Goal: Task Accomplishment & Management: Use online tool/utility

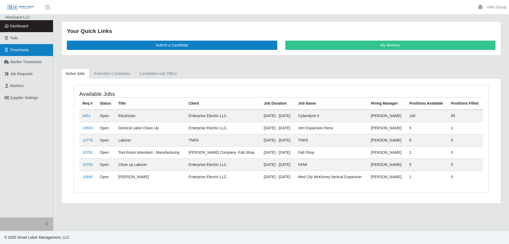
click at [21, 50] on span "Timesheets" at bounding box center [19, 50] width 19 height 4
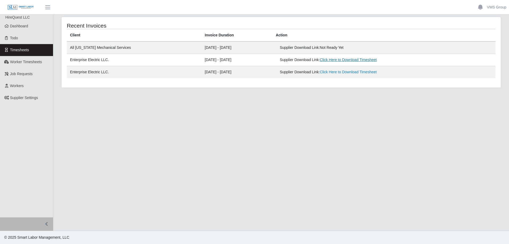
click at [340, 60] on link "Click Here to Download Timesheet" at bounding box center [348, 60] width 57 height 4
click at [22, 63] on span "Worker Timesheets" at bounding box center [26, 62] width 32 height 4
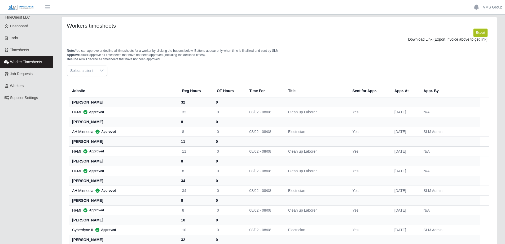
click at [482, 31] on button "Export" at bounding box center [481, 32] width 14 height 7
click at [419, 58] on div "Note: You can approve or decline all timesheets for a worker by clicking the bu…" at bounding box center [279, 53] width 433 height 23
click at [449, 41] on link "[URL][DOMAIN_NAME]" at bounding box center [468, 39] width 39 height 4
click at [247, 76] on div "Select a client" at bounding box center [279, 71] width 425 height 10
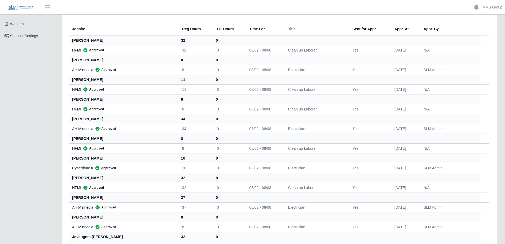
scroll to position [34, 0]
